Goal: Task Accomplishment & Management: Use online tool/utility

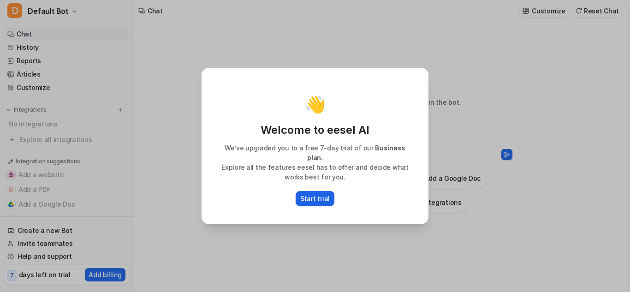
click at [314, 194] on p "Start trial" at bounding box center [315, 199] width 30 height 10
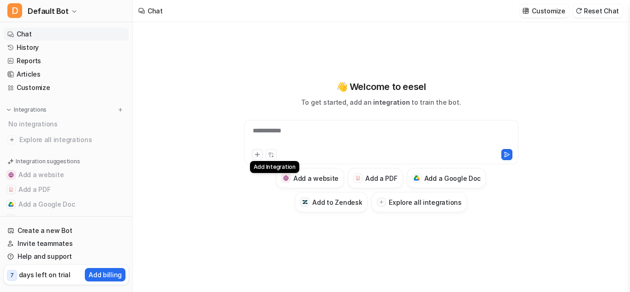
click at [255, 154] on icon at bounding box center [257, 154] width 6 height 6
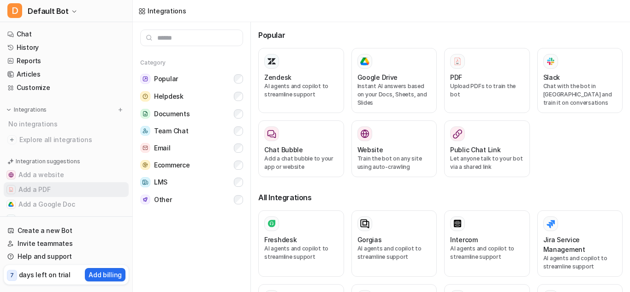
click at [42, 190] on button "Add a PDF" at bounding box center [66, 189] width 125 height 15
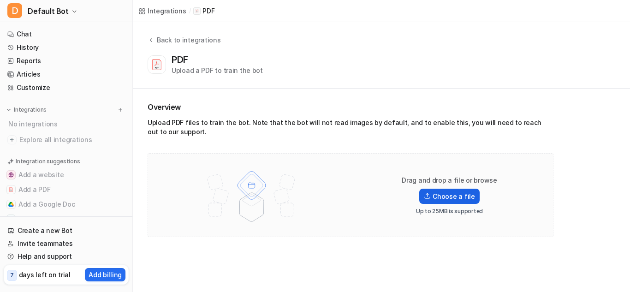
click at [473, 193] on label "Choose a file" at bounding box center [449, 196] width 60 height 15
click at [0, 0] on input "Choose a file" at bounding box center [0, 0] width 0 height 0
click at [465, 193] on label "Choose a file" at bounding box center [449, 196] width 60 height 15
click at [0, 0] on input "Choose a file" at bounding box center [0, 0] width 0 height 0
click at [442, 198] on label "Choose a file" at bounding box center [449, 196] width 60 height 15
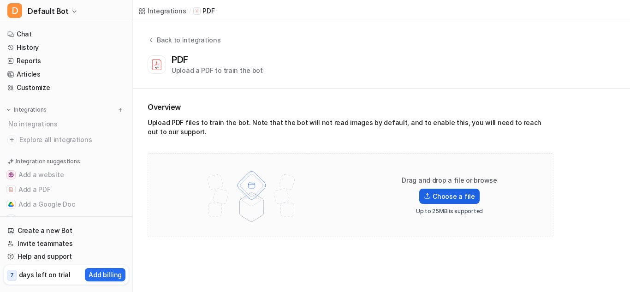
click at [0, 0] on input "Choose a file" at bounding box center [0, 0] width 0 height 0
